Goal: Task Accomplishment & Management: Manage account settings

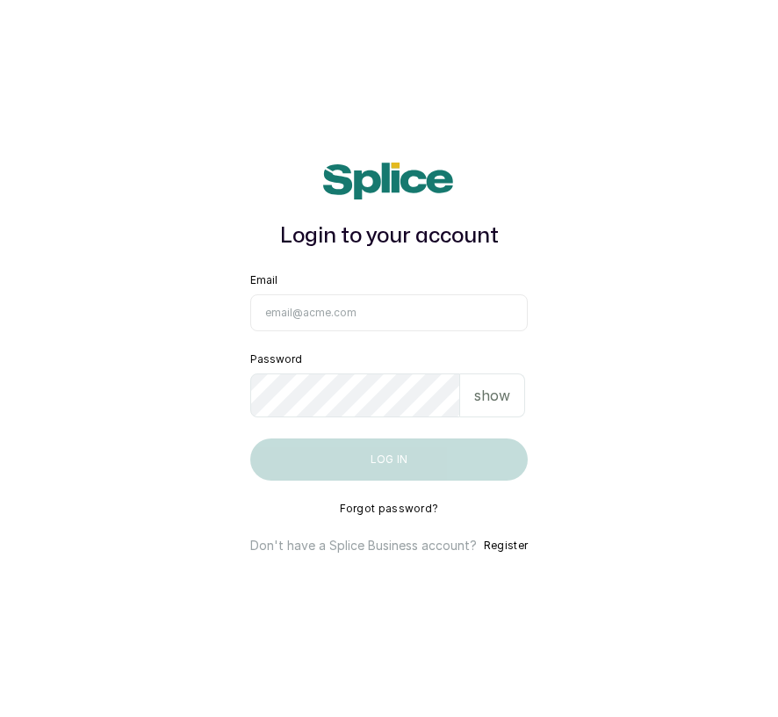
type input "[EMAIL_ADDRESS][DOMAIN_NAME]"
click at [353, 458] on button "Log in" at bounding box center [389, 459] width 278 height 42
